Goal: Find specific page/section: Find specific page/section

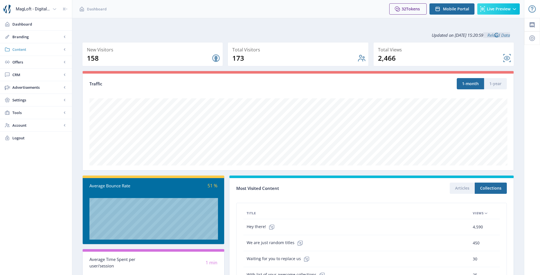
click at [33, 53] on link "Content" at bounding box center [36, 49] width 72 height 12
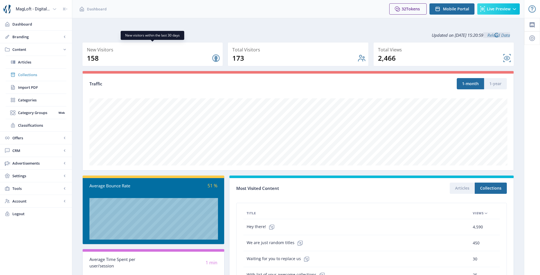
click at [53, 72] on span "Collections" at bounding box center [42, 75] width 48 height 6
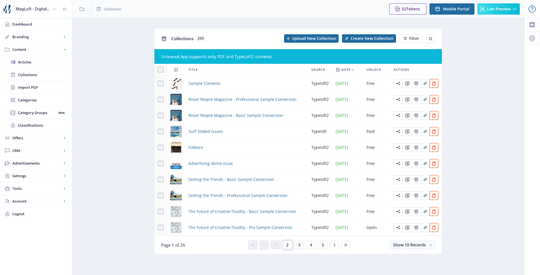
click at [289, 245] on button "2" at bounding box center [287, 245] width 10 height 8
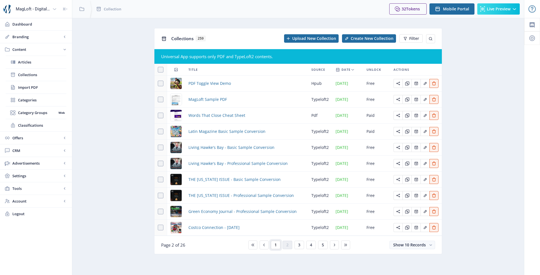
click at [274, 249] on button "1" at bounding box center [276, 245] width 10 height 8
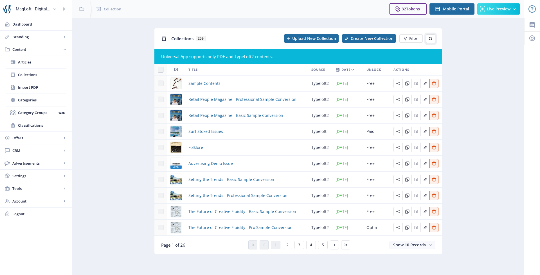
click at [430, 39] on icon at bounding box center [430, 39] width 4 height 4
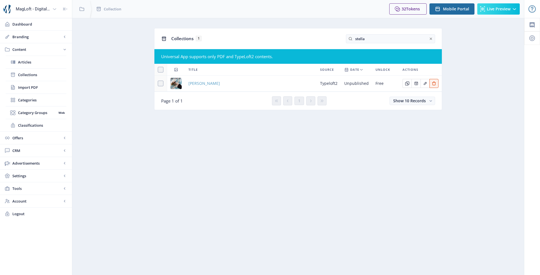
type input "stella"
click at [215, 82] on span "[PERSON_NAME]" at bounding box center [203, 83] width 31 height 7
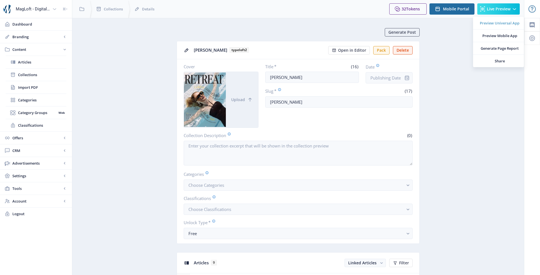
click at [496, 23] on span "Preview Universal App" at bounding box center [499, 23] width 40 height 6
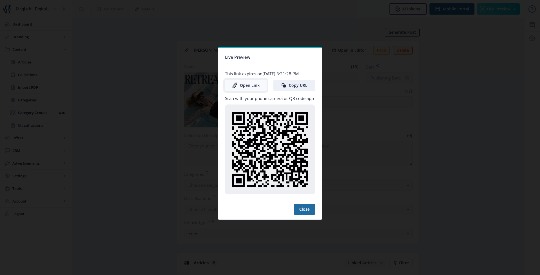
click at [253, 85] on link "Open Link" at bounding box center [246, 85] width 42 height 11
